Goal: Task Accomplishment & Management: Manage account settings

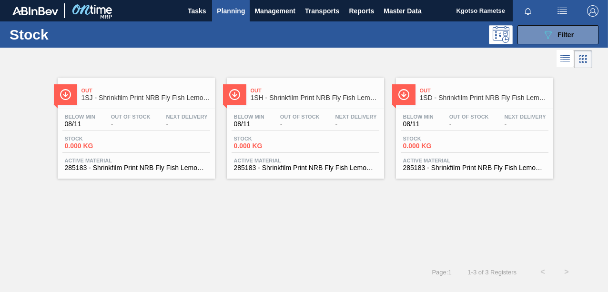
scroll to position [0, 0]
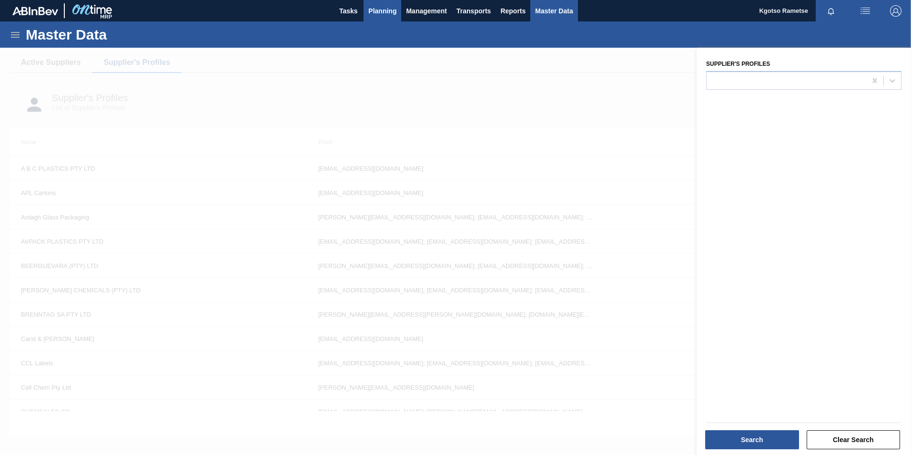
click at [379, 19] on button "Planning" at bounding box center [383, 10] width 38 height 21
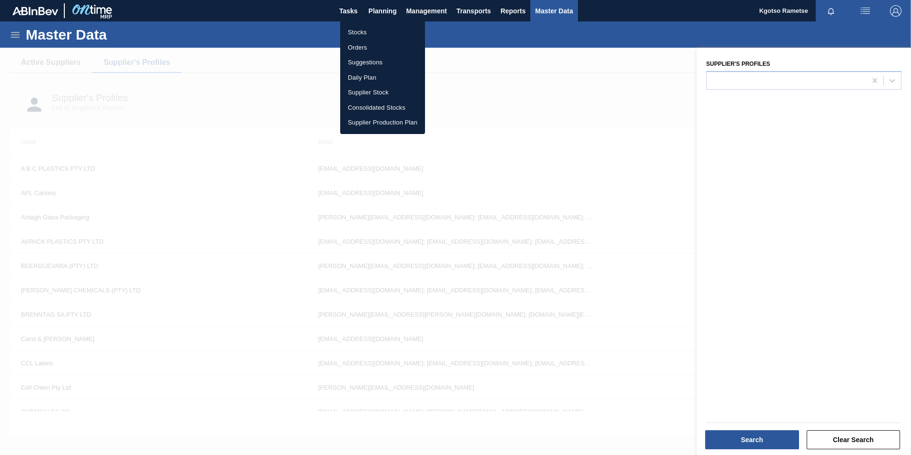
click at [371, 39] on li "Stocks" at bounding box center [382, 32] width 85 height 15
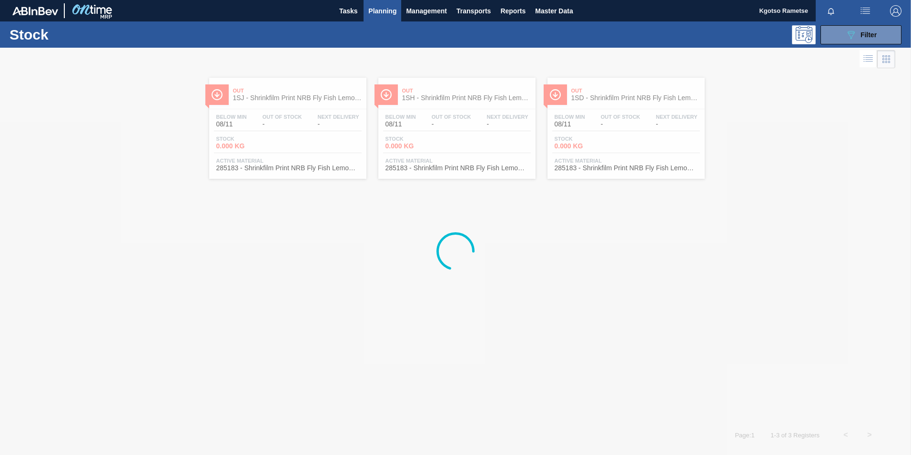
click at [606, 48] on div at bounding box center [447, 59] width 895 height 23
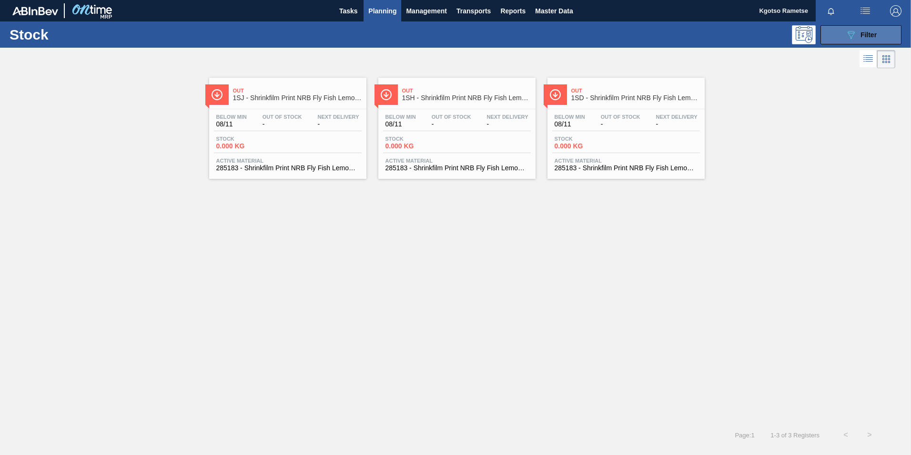
click at [606, 40] on icon "089F7B8B-B2A5-4AFE-B5C0-19BA573D28AC" at bounding box center [850, 34] width 11 height 11
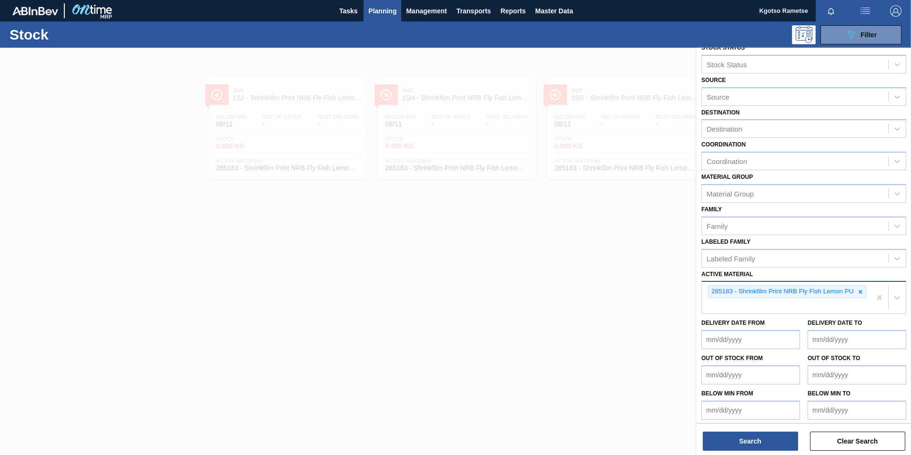
scroll to position [15, 0]
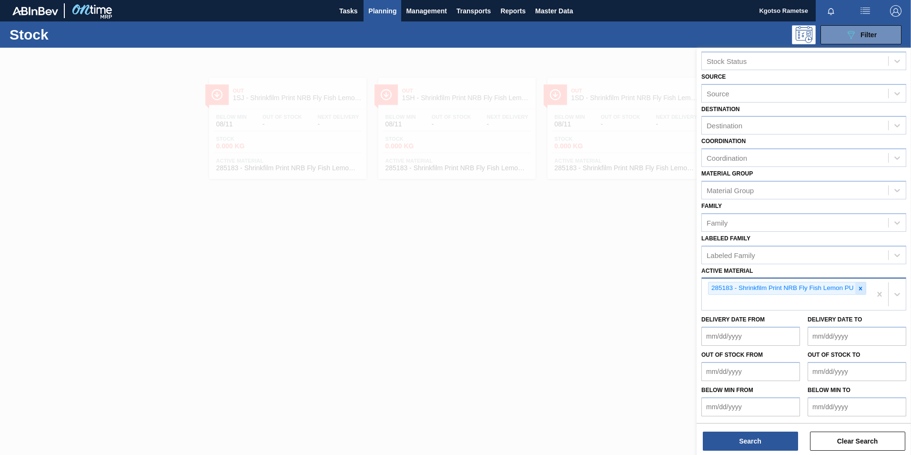
click at [606, 283] on div "285183 - Shrinkfilm Print NRB Fly Fish Lemon PU" at bounding box center [782, 288] width 147 height 12
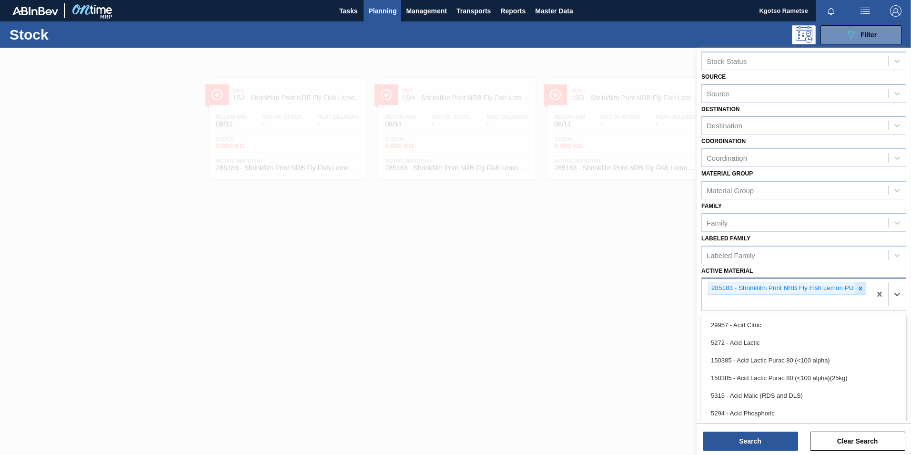
click at [606, 283] on icon at bounding box center [860, 288] width 7 height 7
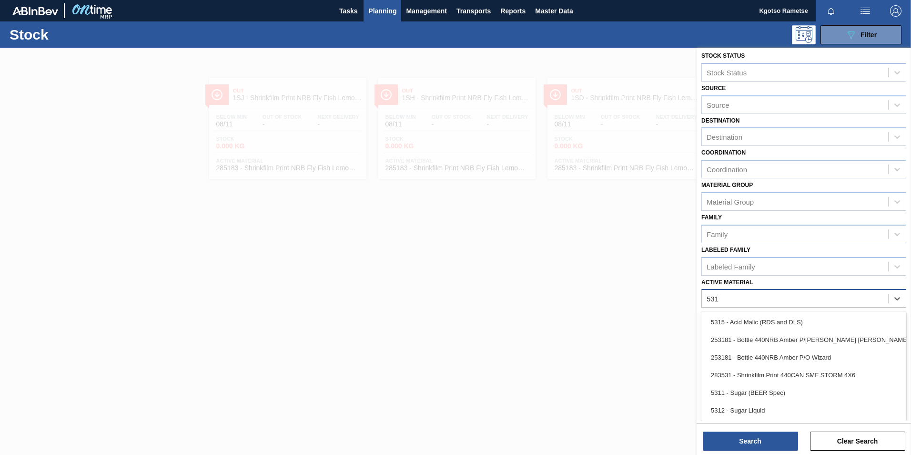
type Material "5311"
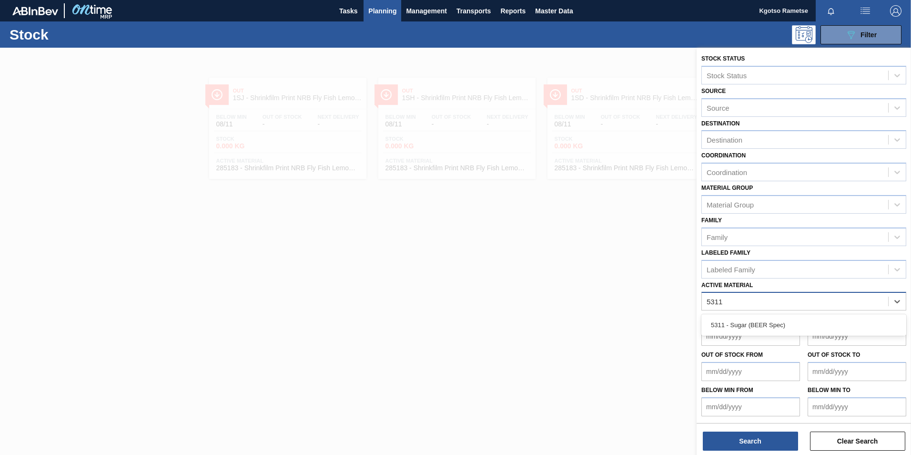
click at [606, 283] on div "5311 - Sugar (BEER Spec)" at bounding box center [803, 325] width 205 height 18
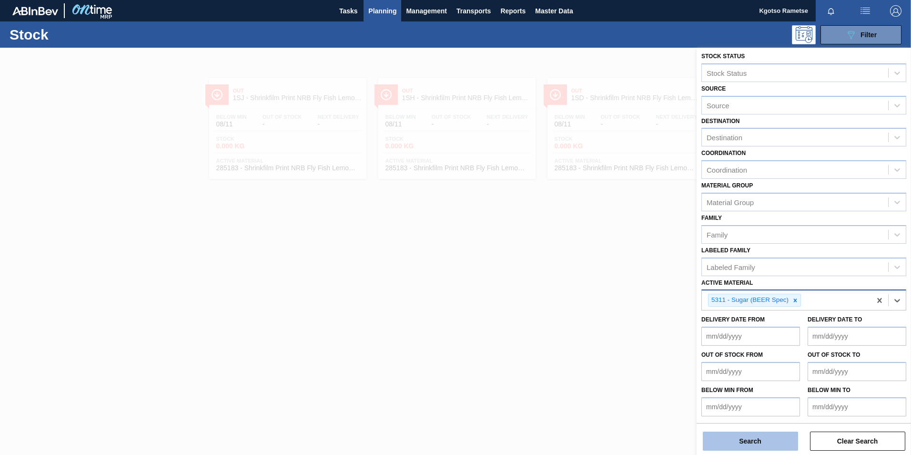
click at [606, 283] on button "Search" at bounding box center [750, 440] width 95 height 19
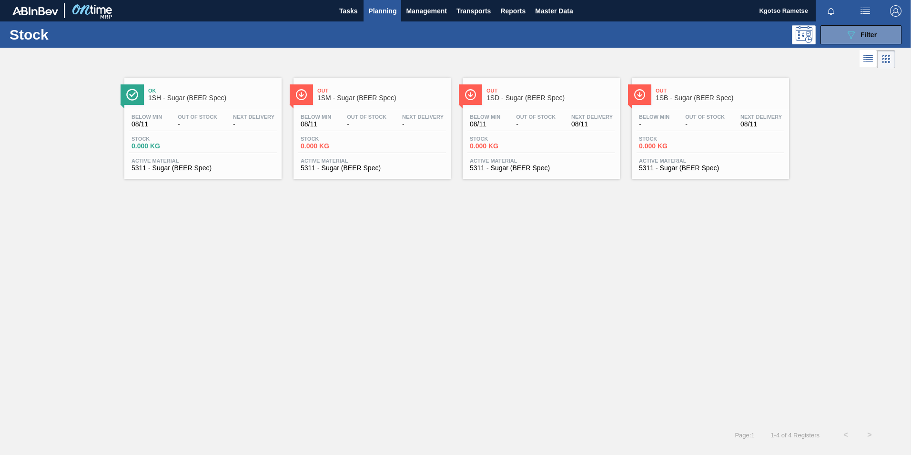
click at [502, 101] on span "1SD - Sugar (BEER Spec)" at bounding box center [550, 97] width 129 height 7
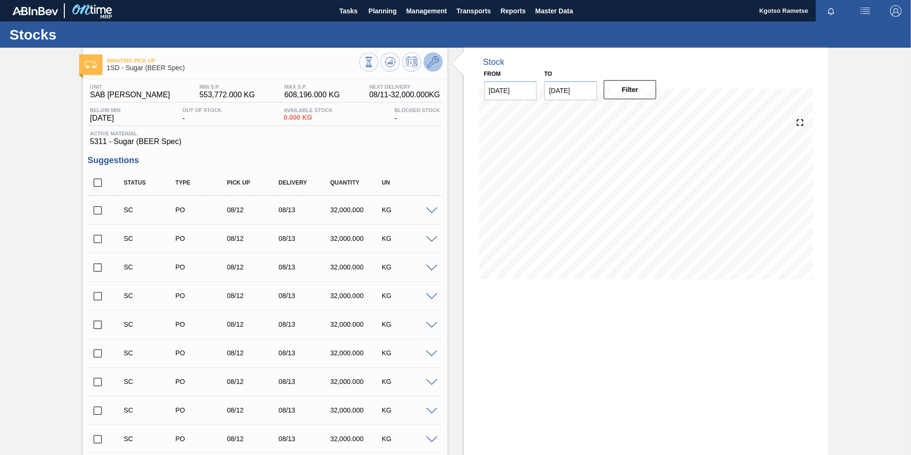
click at [428, 66] on icon at bounding box center [432, 61] width 11 height 11
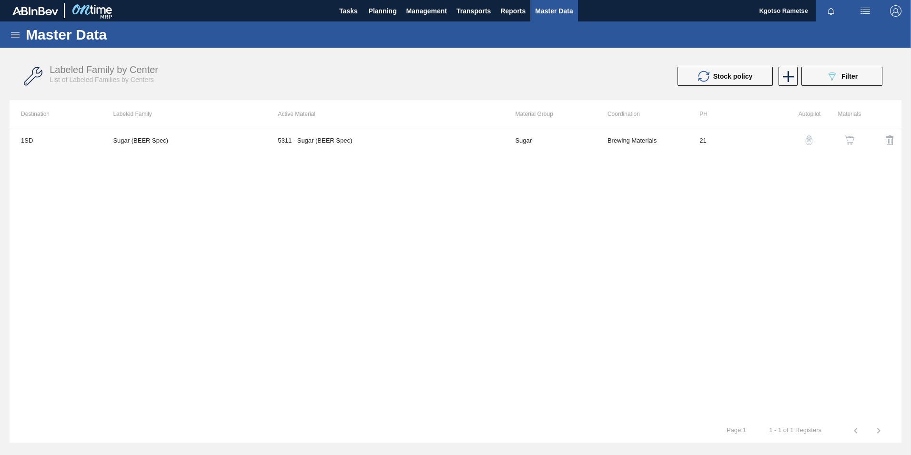
click at [606, 142] on img "button" at bounding box center [850, 140] width 10 height 10
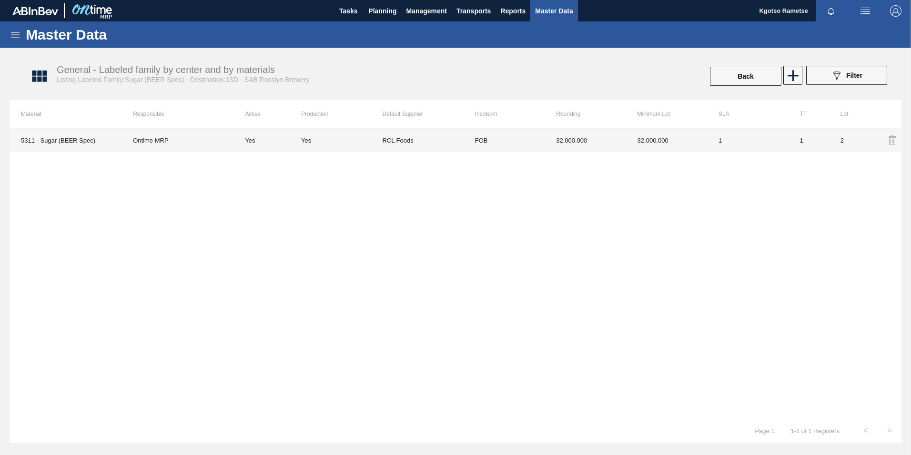
click at [606, 146] on td "32,000.000" at bounding box center [666, 140] width 81 height 24
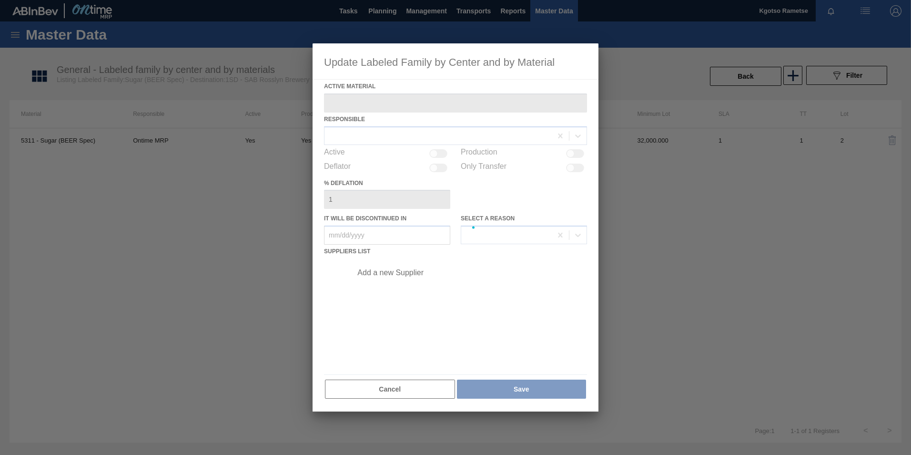
type Material "5311 - Sugar (BEER Spec)"
checkbox input "true"
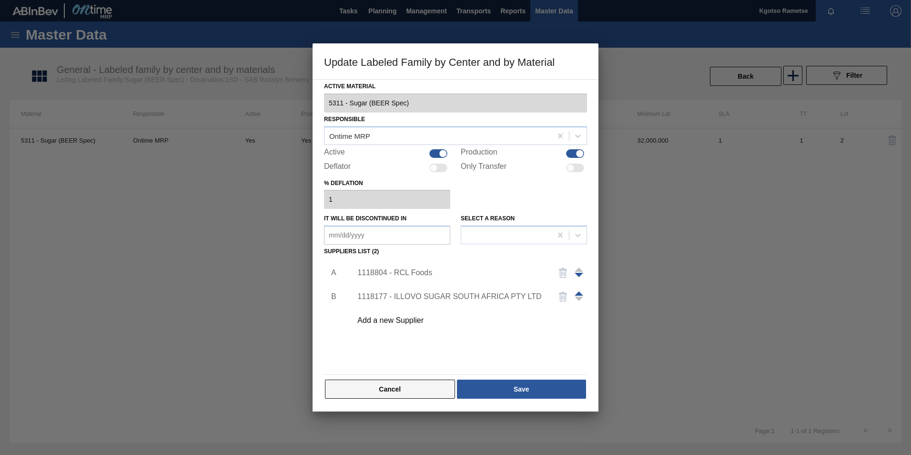
drag, startPoint x: 387, startPoint y: 385, endPoint x: 382, endPoint y: 380, distance: 7.1
click at [386, 283] on button "Cancel" at bounding box center [390, 388] width 130 height 19
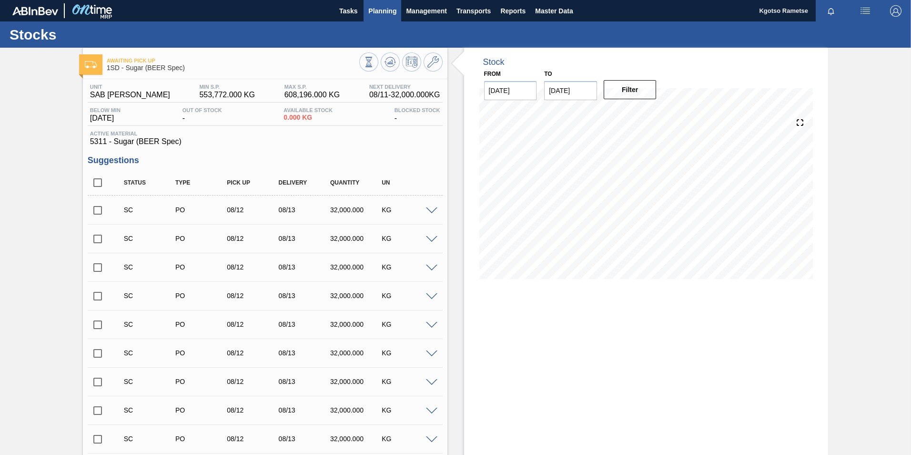
click at [384, 12] on span "Planning" at bounding box center [382, 10] width 28 height 11
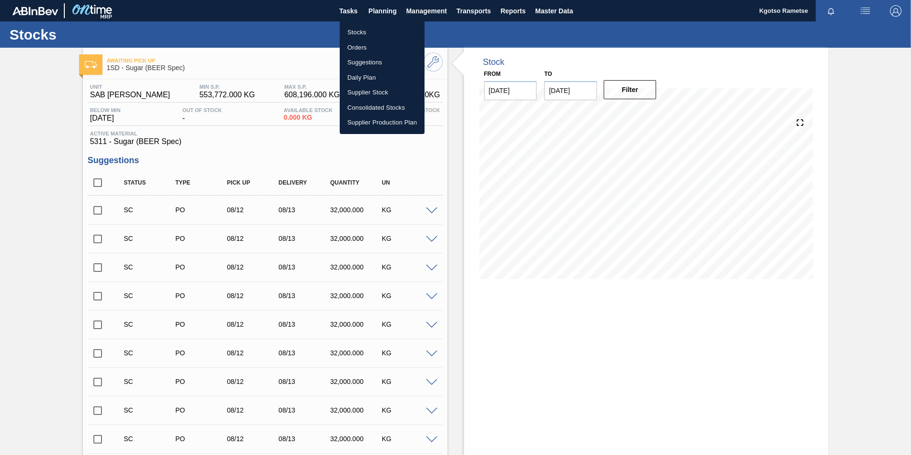
click at [362, 31] on li "Stocks" at bounding box center [382, 32] width 85 height 15
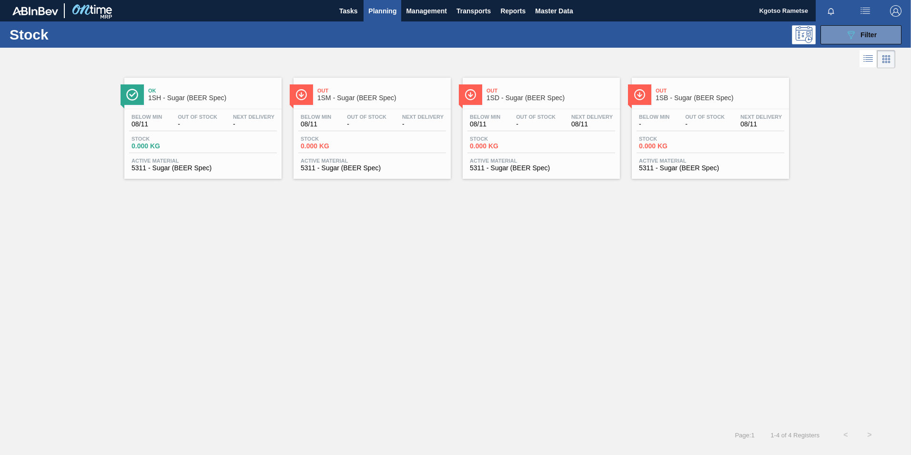
click at [606, 95] on span "1SB - Sugar (BEER Spec)" at bounding box center [720, 97] width 129 height 7
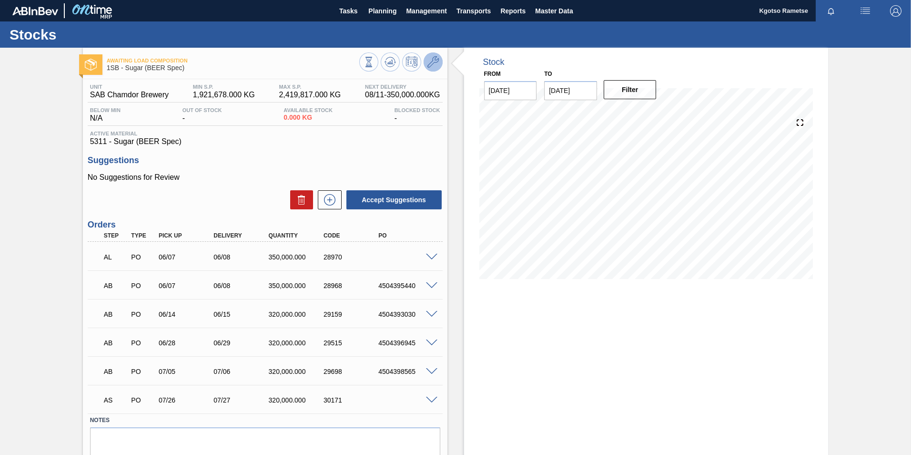
click at [440, 59] on button at bounding box center [433, 61] width 19 height 19
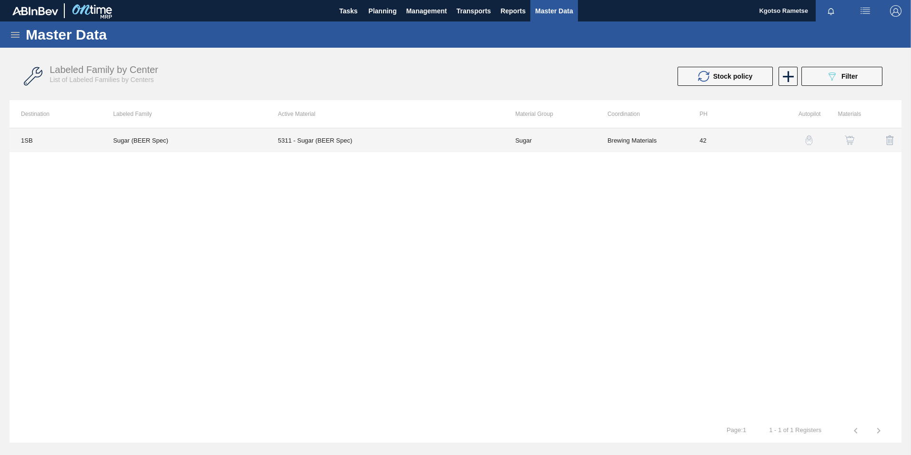
click at [538, 139] on td "Sugar" at bounding box center [550, 140] width 92 height 24
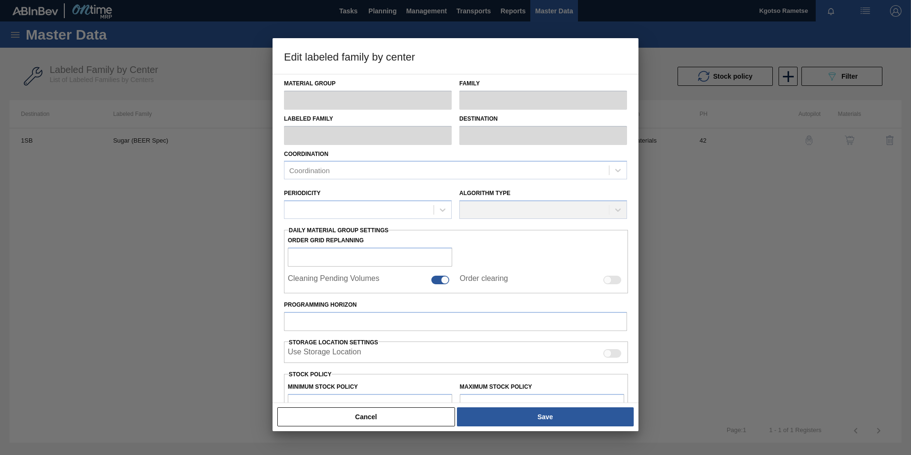
type input "Sugar"
type input "Sucrose Sugar"
type input "Sugar (BEER Spec)"
type input "1SB - SAB Chamdor Brewery"
type input "42"
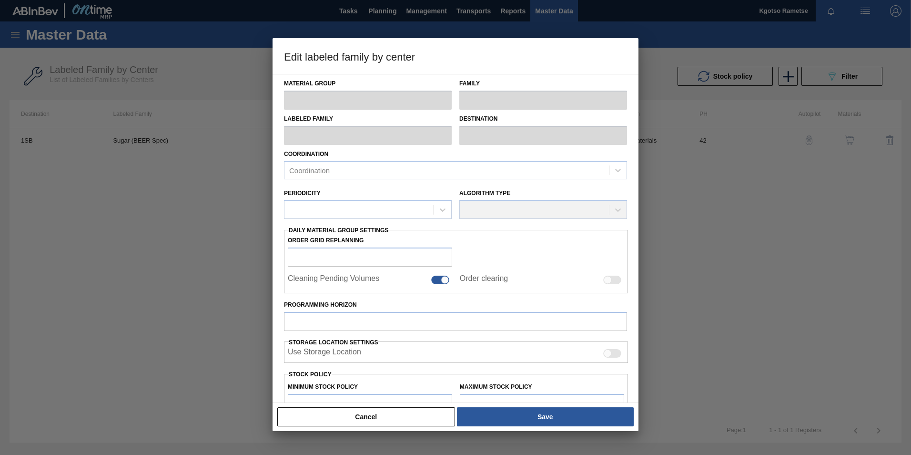
type input "1,921,678"
type input "2,419,817"
type input "100"
type input "2,419,817.000"
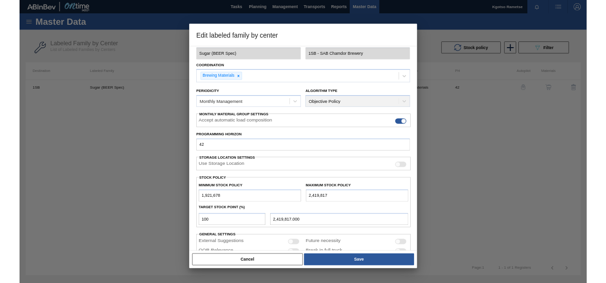
scroll to position [95, 0]
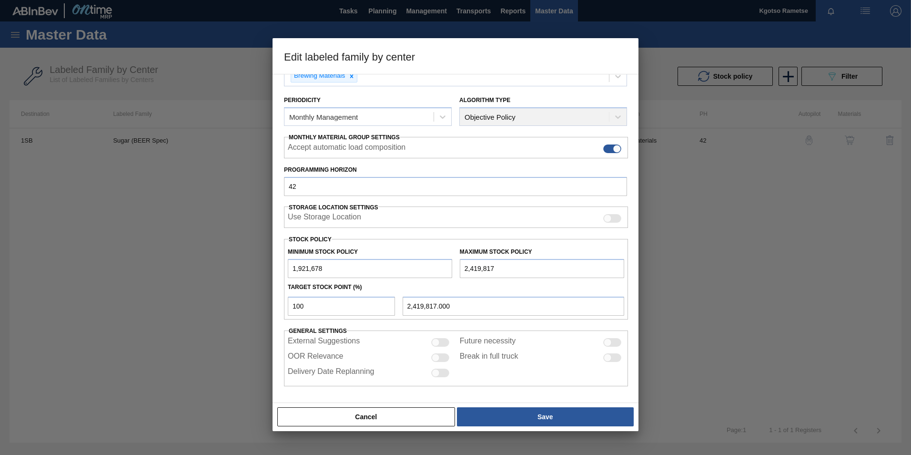
click at [295, 267] on input "1,921,678" at bounding box center [370, 268] width 164 height 19
type input "2,921,678"
click at [464, 268] on input "2,419,817" at bounding box center [542, 268] width 164 height 19
type input "3,419,817"
type input "3,419,817.000"
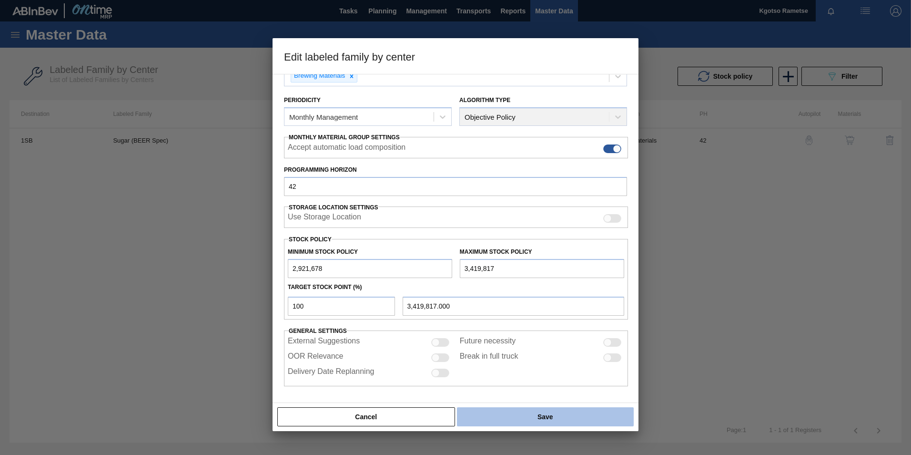
type input "3,419,817"
click at [521, 283] on button "Save" at bounding box center [545, 416] width 177 height 19
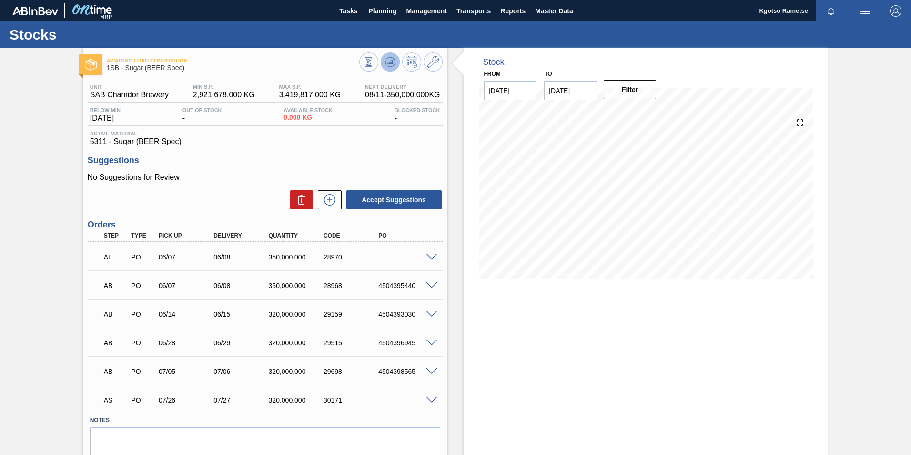
click at [374, 62] on icon at bounding box center [369, 62] width 10 height 10
